Goal: Task Accomplishment & Management: Complete application form

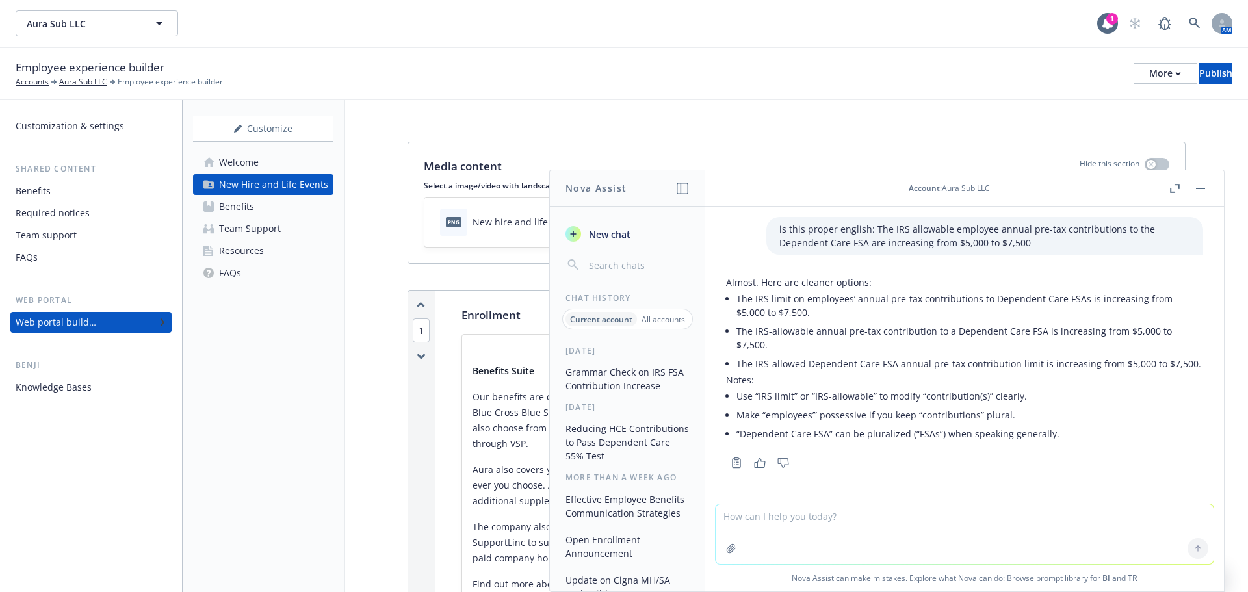
scroll to position [3994, 0]
